Goal: Information Seeking & Learning: Learn about a topic

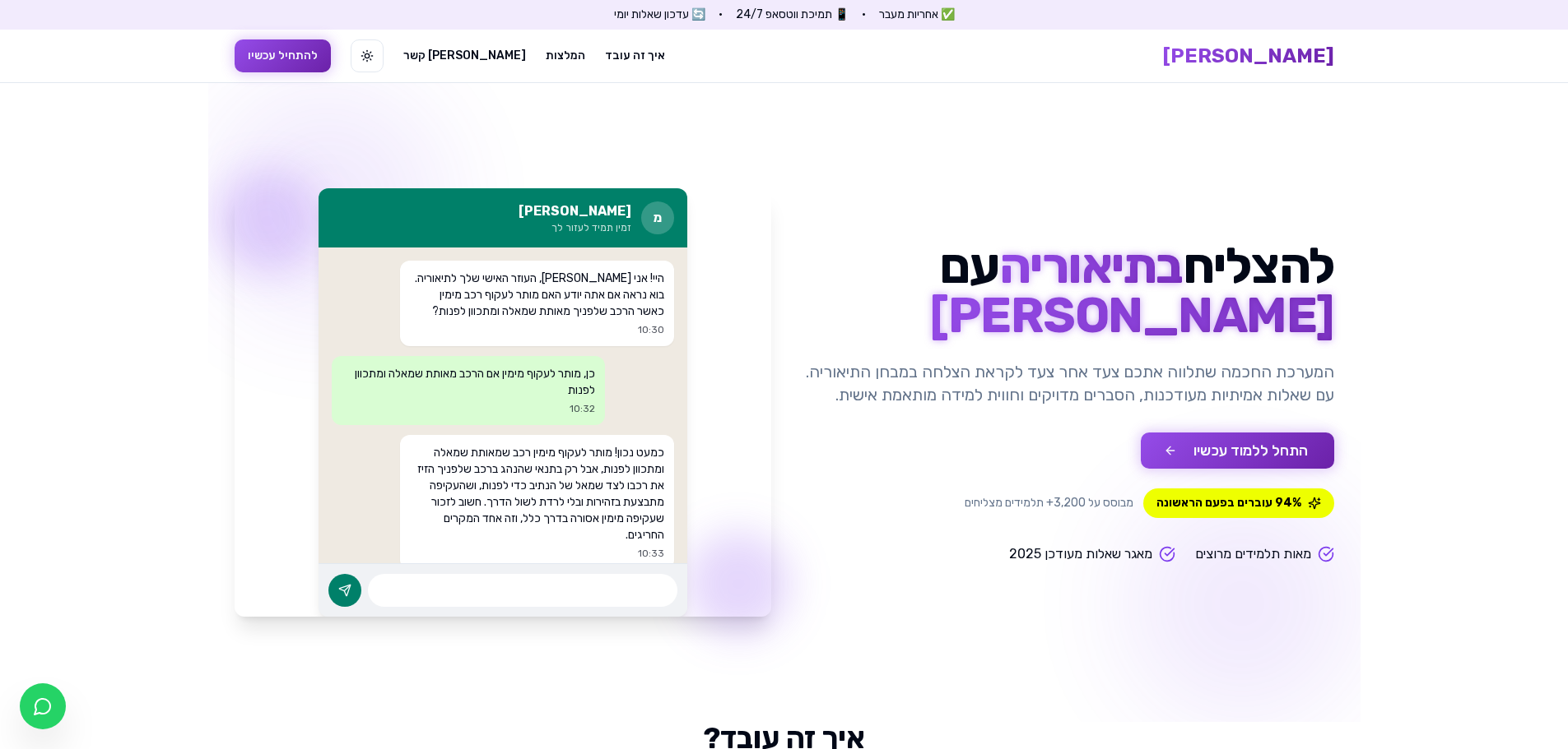
click at [1256, 462] on button "התחל ללמוד עכשיו" at bounding box center [1237, 450] width 193 height 36
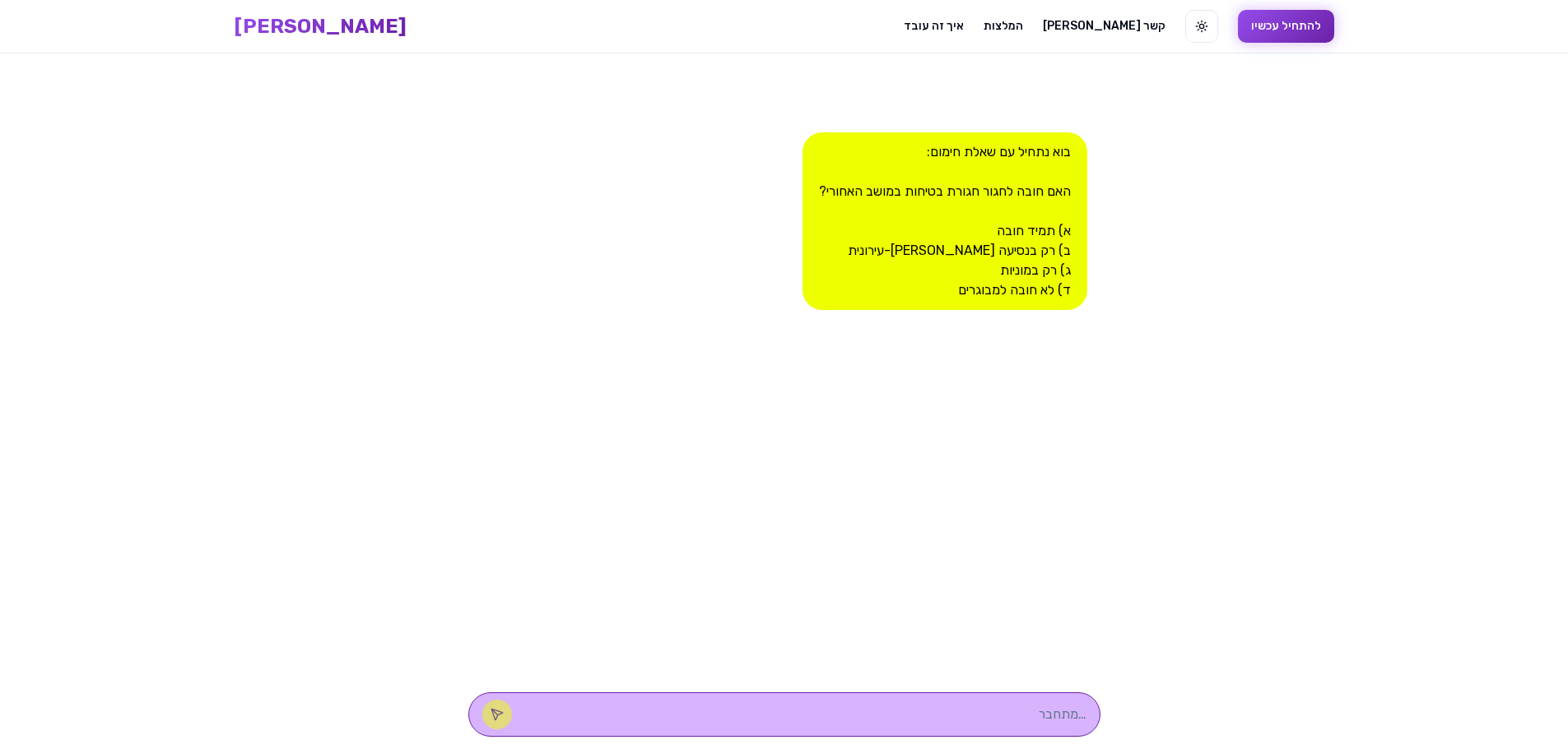
scroll to position [1, 0]
click at [988, 706] on textarea at bounding box center [807, 713] width 558 height 20
type textarea "א"
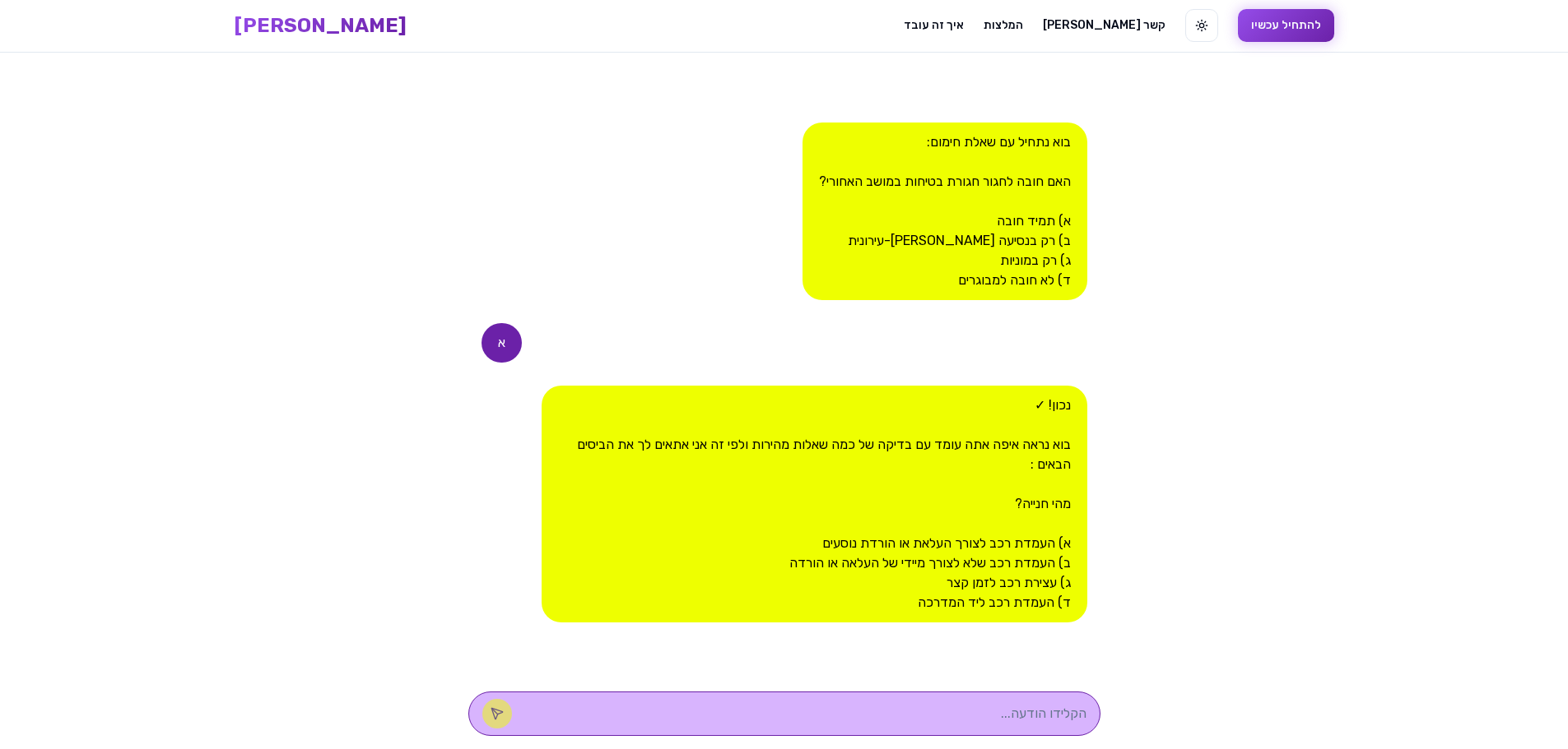
type textarea "ב"
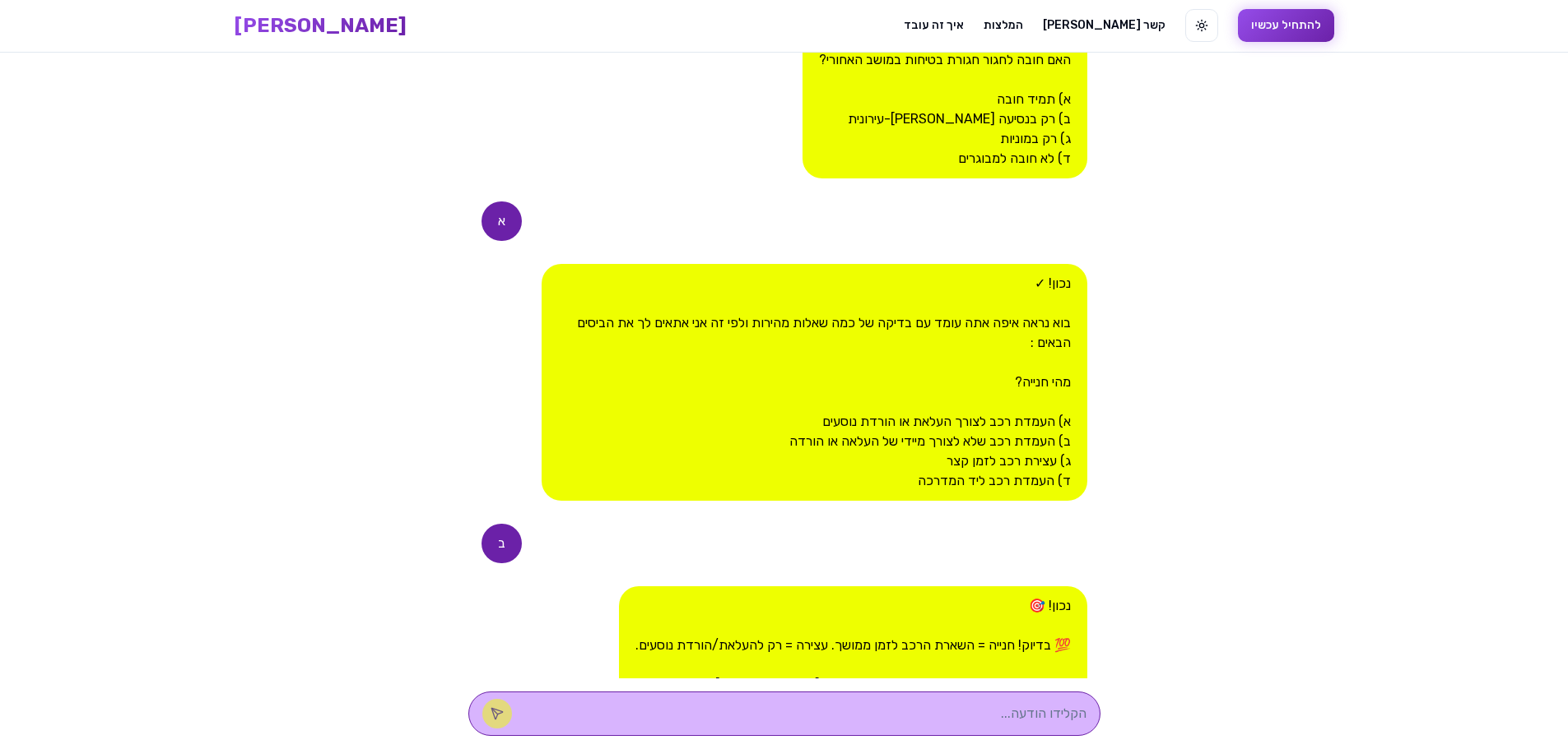
scroll to position [397, 0]
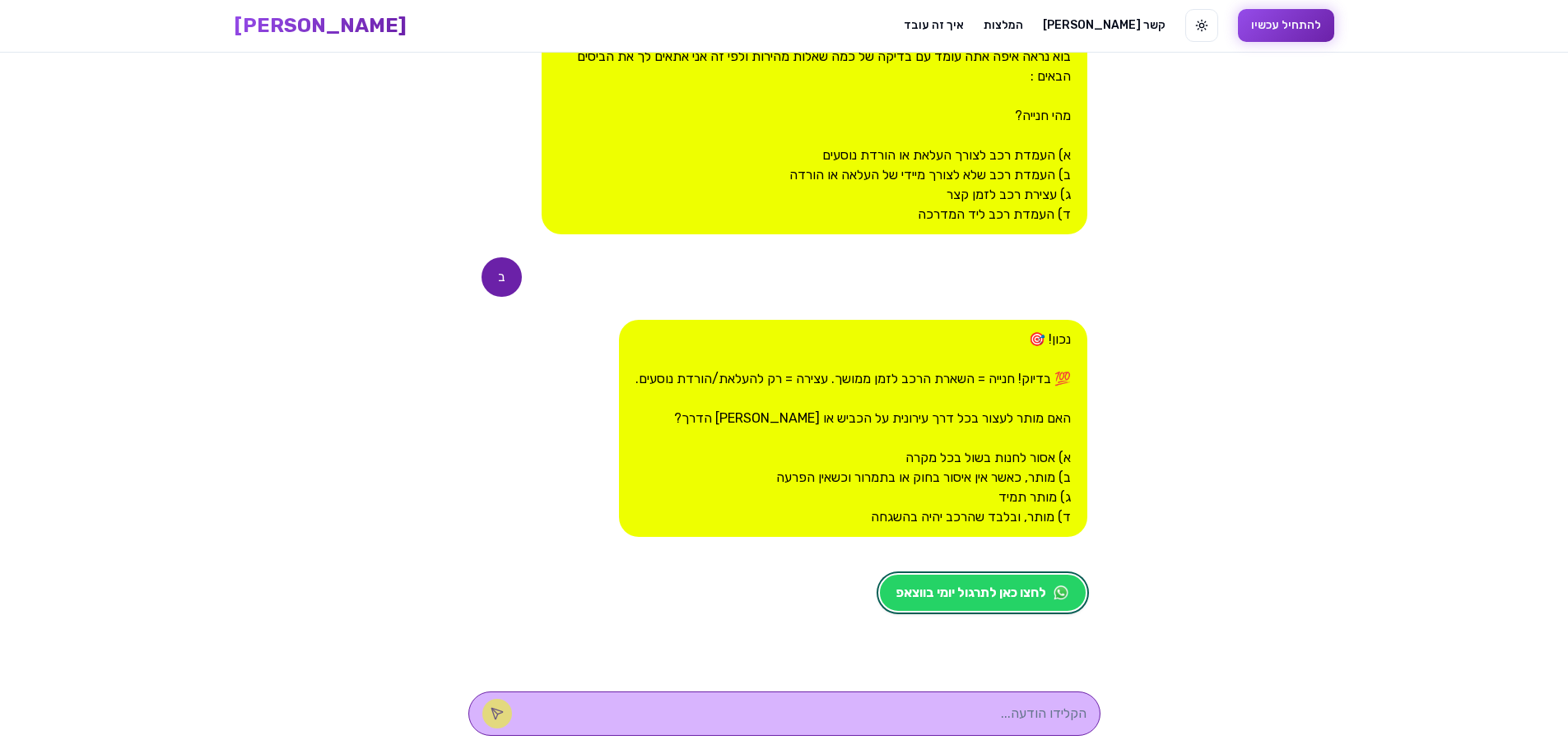
click at [999, 717] on textarea at bounding box center [807, 713] width 558 height 20
type textarea "ב"
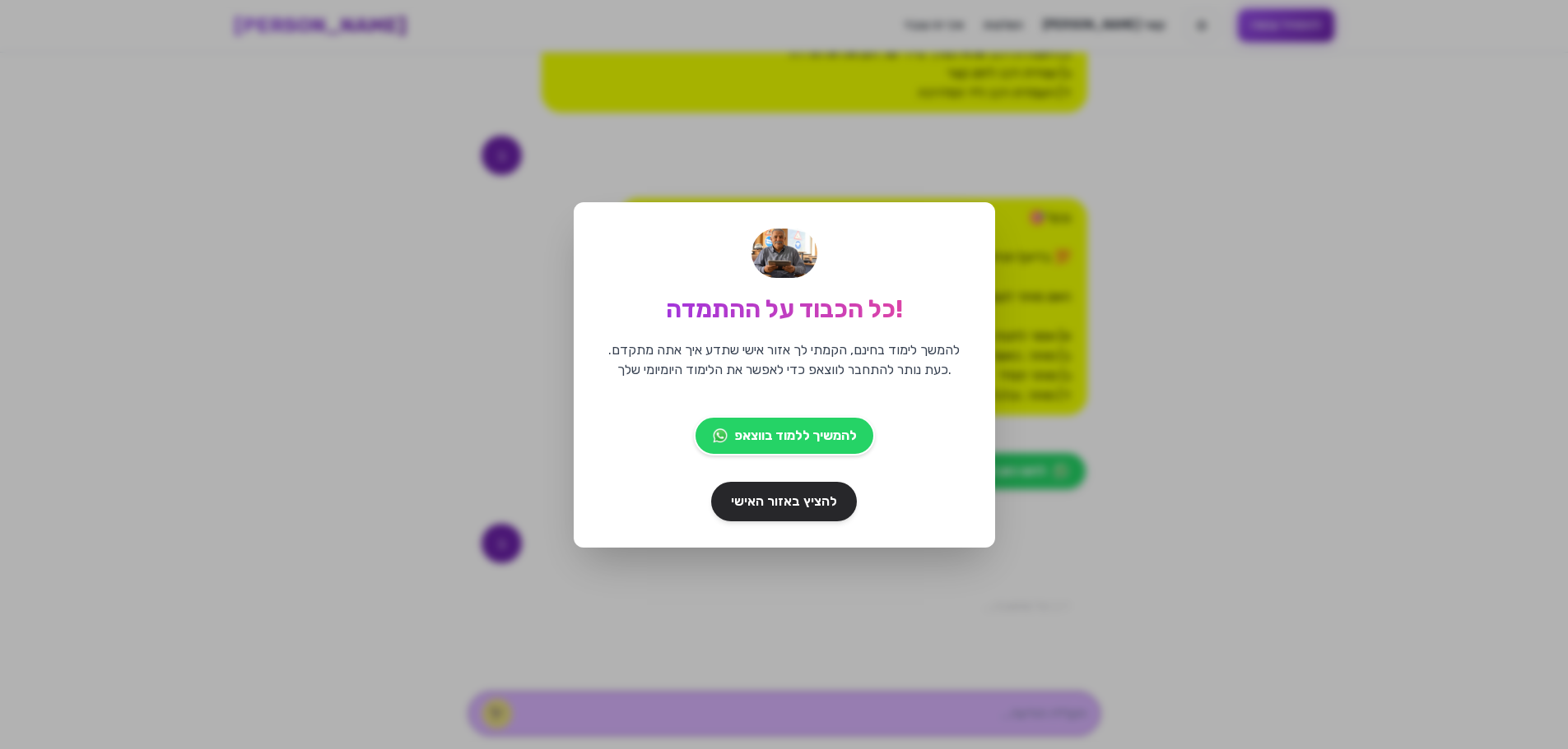
scroll to position [700, 0]
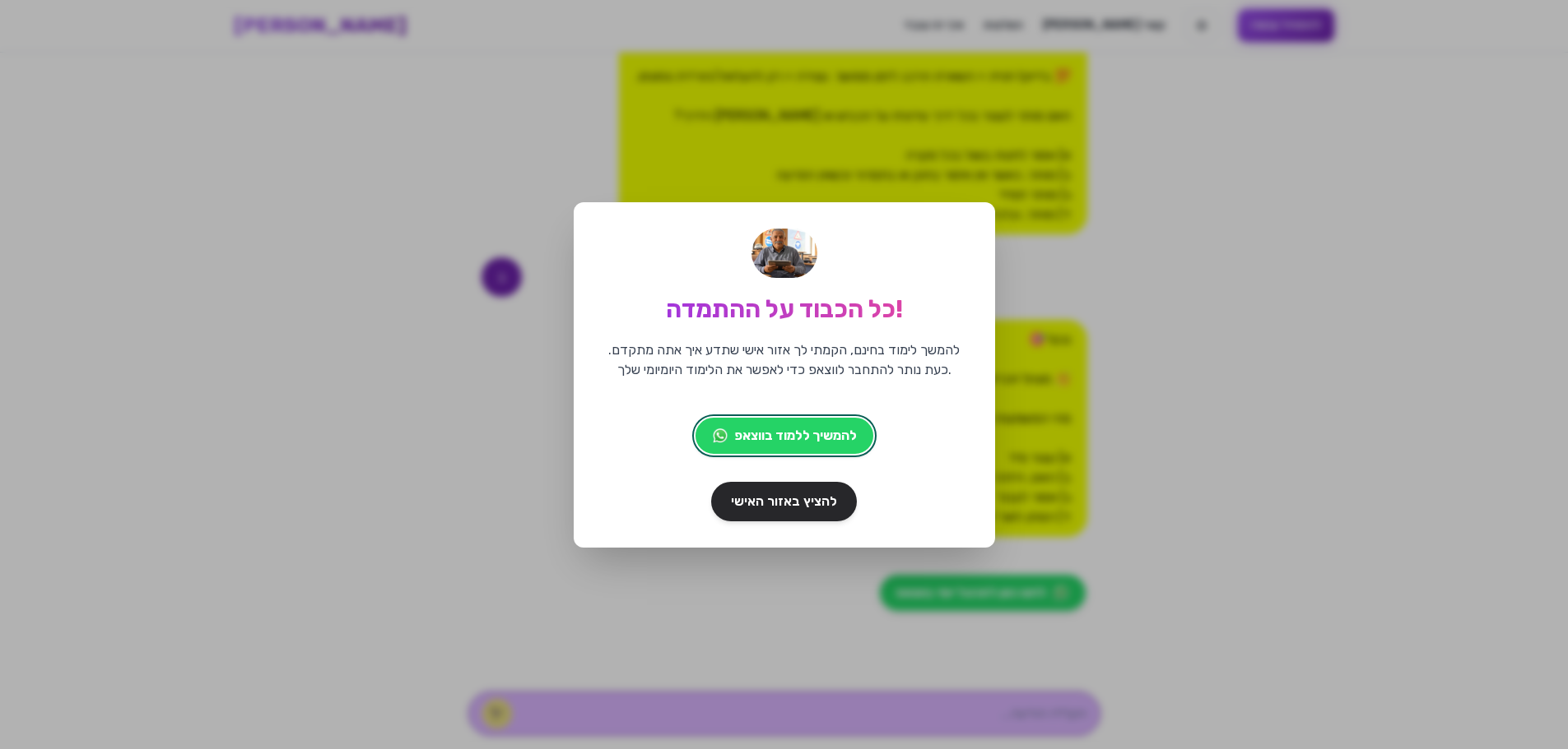
click at [1203, 464] on div "כל הכבוד על ההתמדה! להמשך לימוד בחינם, הקמתי לך אזור אישי שתדע איך אתה מתקדם. כ…" at bounding box center [784, 374] width 1568 height 749
click at [1055, 452] on div "כל הכבוד על ההתמדה! להמשך לימוד בחינם, הקמתי לך אזור אישי שתדע איך אתה מתקדם. כ…" at bounding box center [784, 374] width 1568 height 749
click at [724, 508] on link "להציץ באזור האישי" at bounding box center [784, 500] width 153 height 41
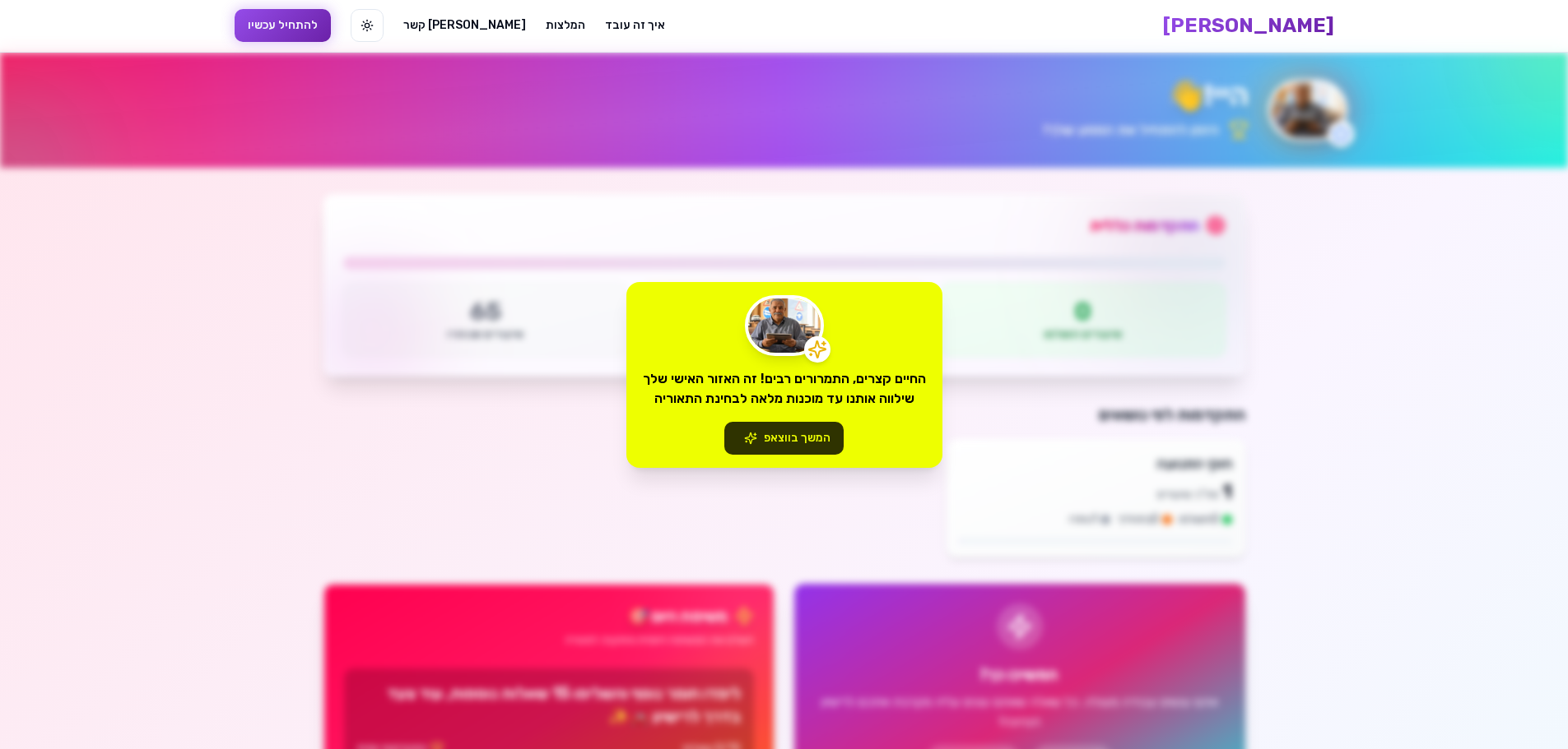
click at [784, 436] on button "המשך בווצאפ" at bounding box center [784, 438] width 119 height 33
click at [801, 435] on button "המשך בווצאפ" at bounding box center [784, 438] width 119 height 33
click at [810, 446] on button "המשך בווצאפ" at bounding box center [784, 438] width 119 height 33
